Goal: Find specific page/section

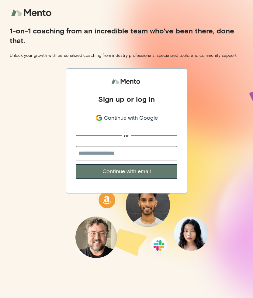
click at [119, 115] on span "Continue with Google" at bounding box center [131, 118] width 54 height 8
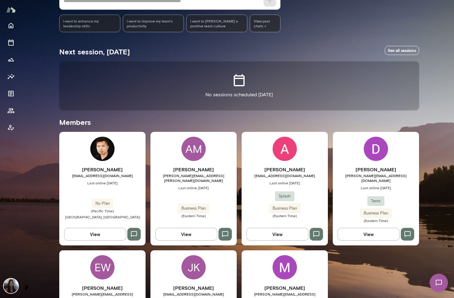
scroll to position [146, 0]
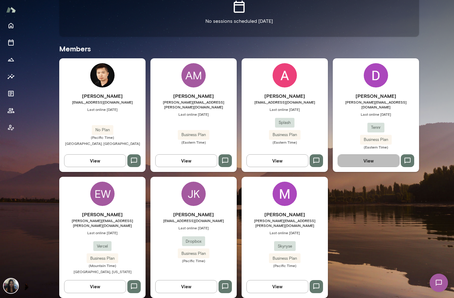
click at [367, 154] on button "View" at bounding box center [369, 160] width 62 height 13
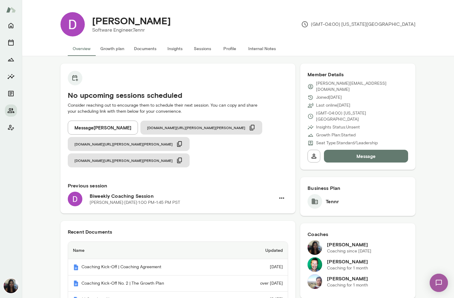
click at [142, 50] on button "Documents" at bounding box center [145, 48] width 32 height 15
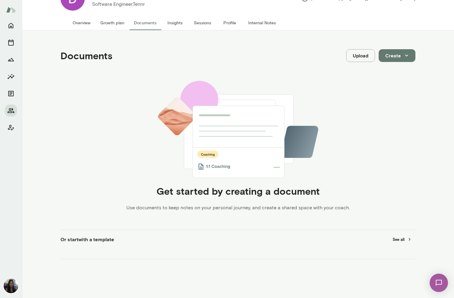
scroll to position [56, 0]
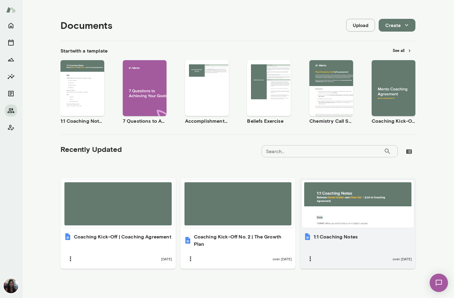
click at [332, 205] on div at bounding box center [357, 203] width 107 height 43
